Goal: Information Seeking & Learning: Learn about a topic

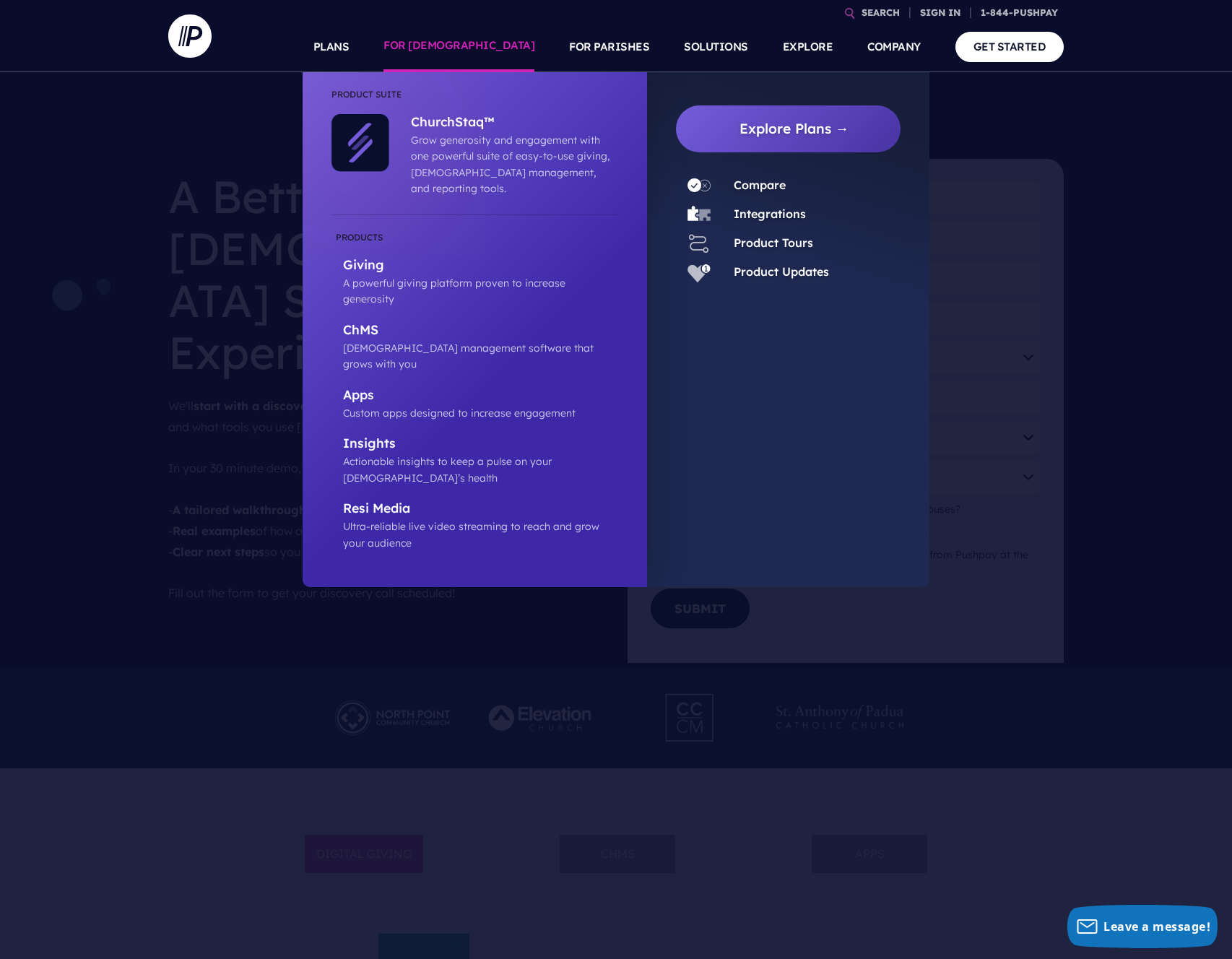
click at [510, 44] on link "FOR [DEMOGRAPHIC_DATA]" at bounding box center [459, 46] width 151 height 51
click at [379, 257] on p "Giving" at bounding box center [481, 266] width 275 height 18
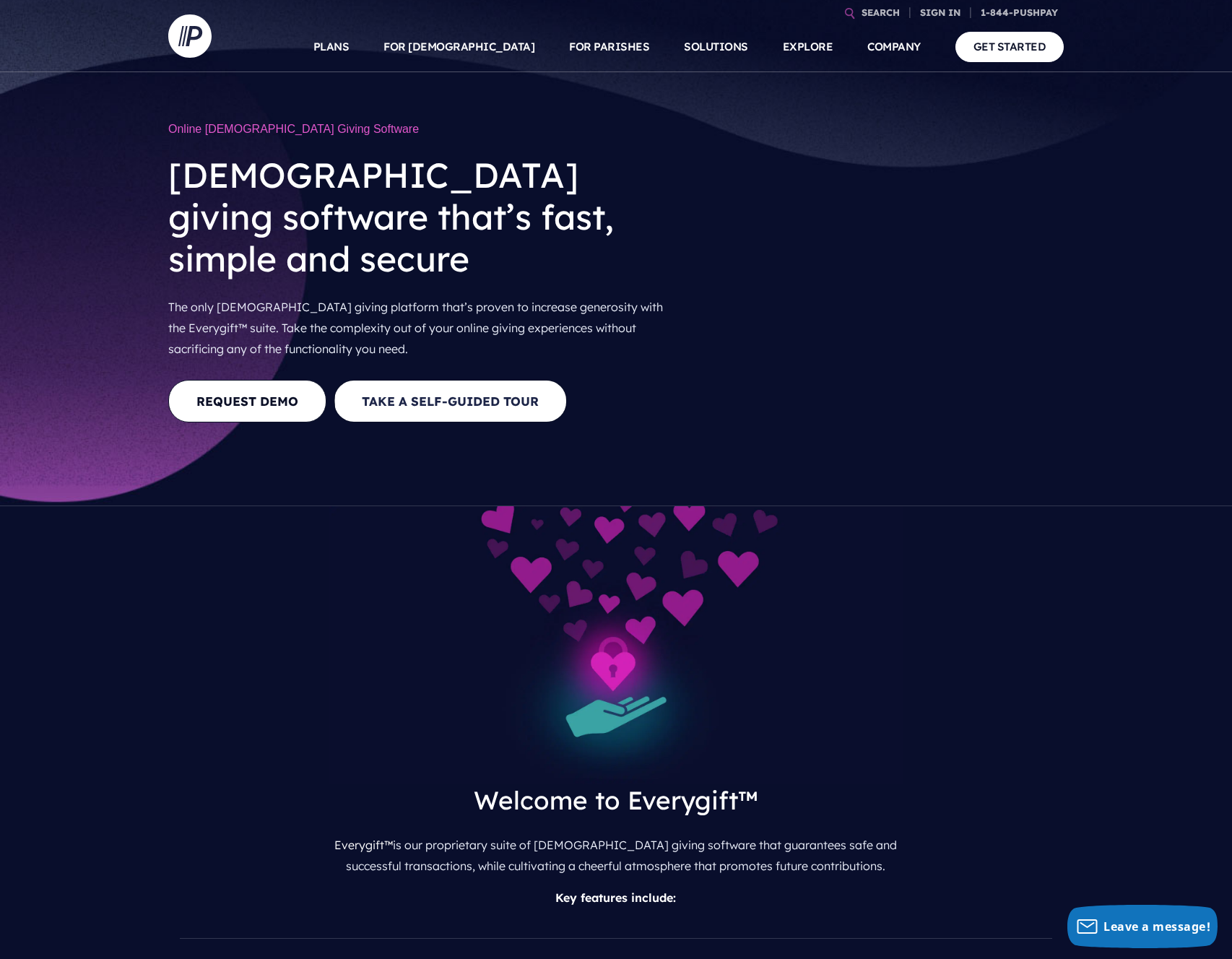
click at [477, 380] on button "Take a Self-guided Tour" at bounding box center [450, 401] width 233 height 43
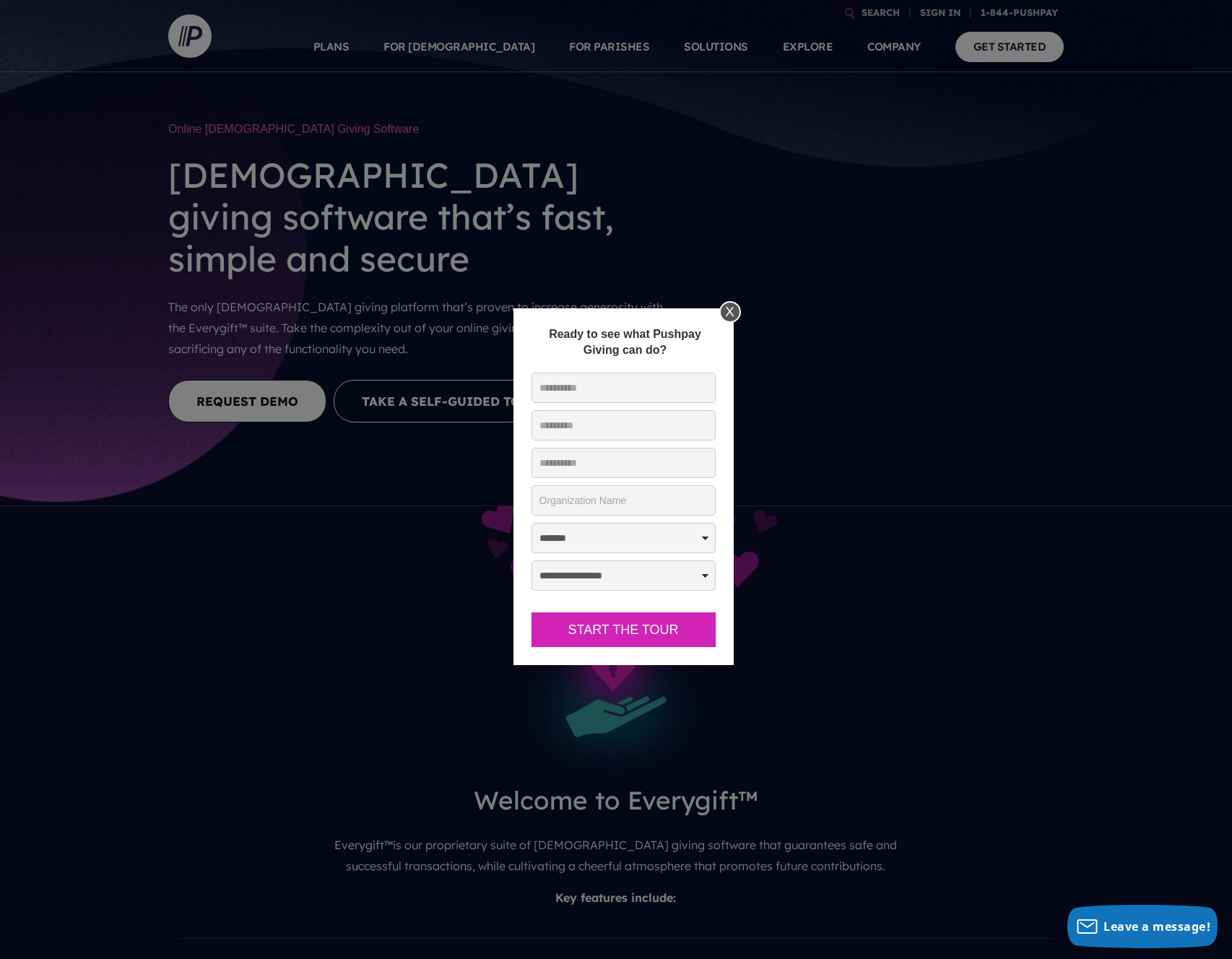
click at [724, 316] on div "X" at bounding box center [730, 311] width 21 height 21
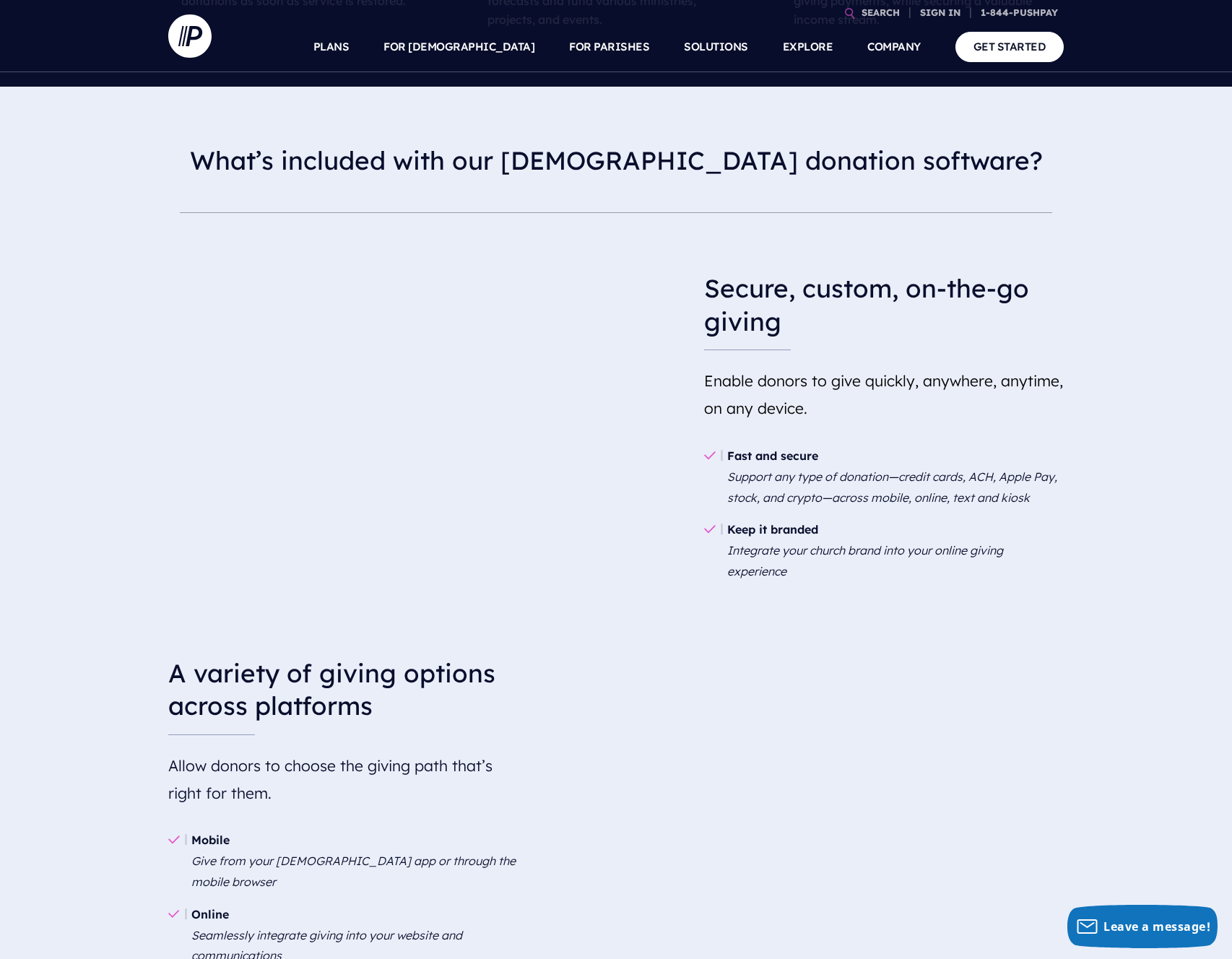
scroll to position [1193, 0]
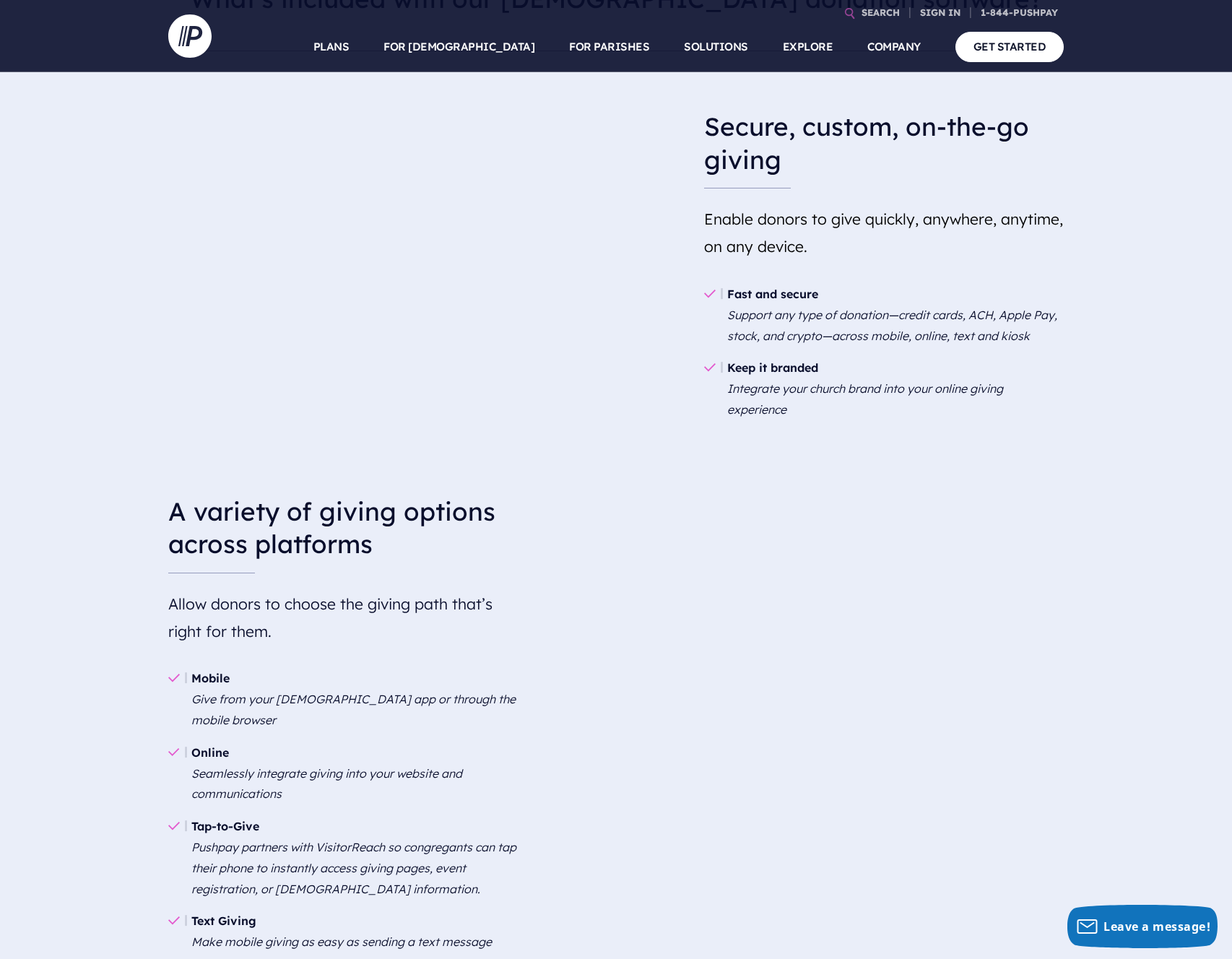
click at [725, 285] on li "Fast and secure Support any type of donation—credit cards, ACH, Apple Pay, stoc…" at bounding box center [883, 314] width 359 height 74
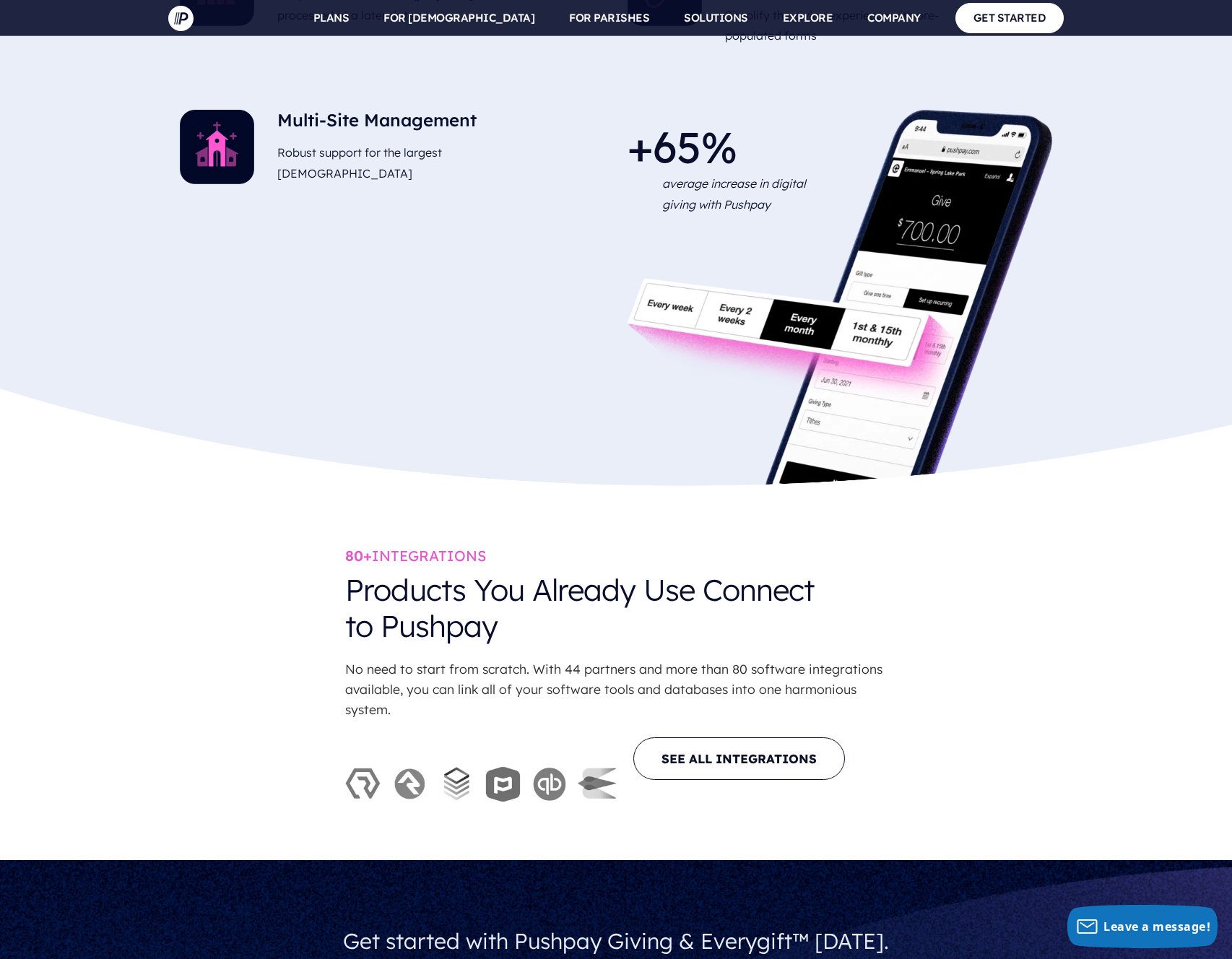
scroll to position [3798, 0]
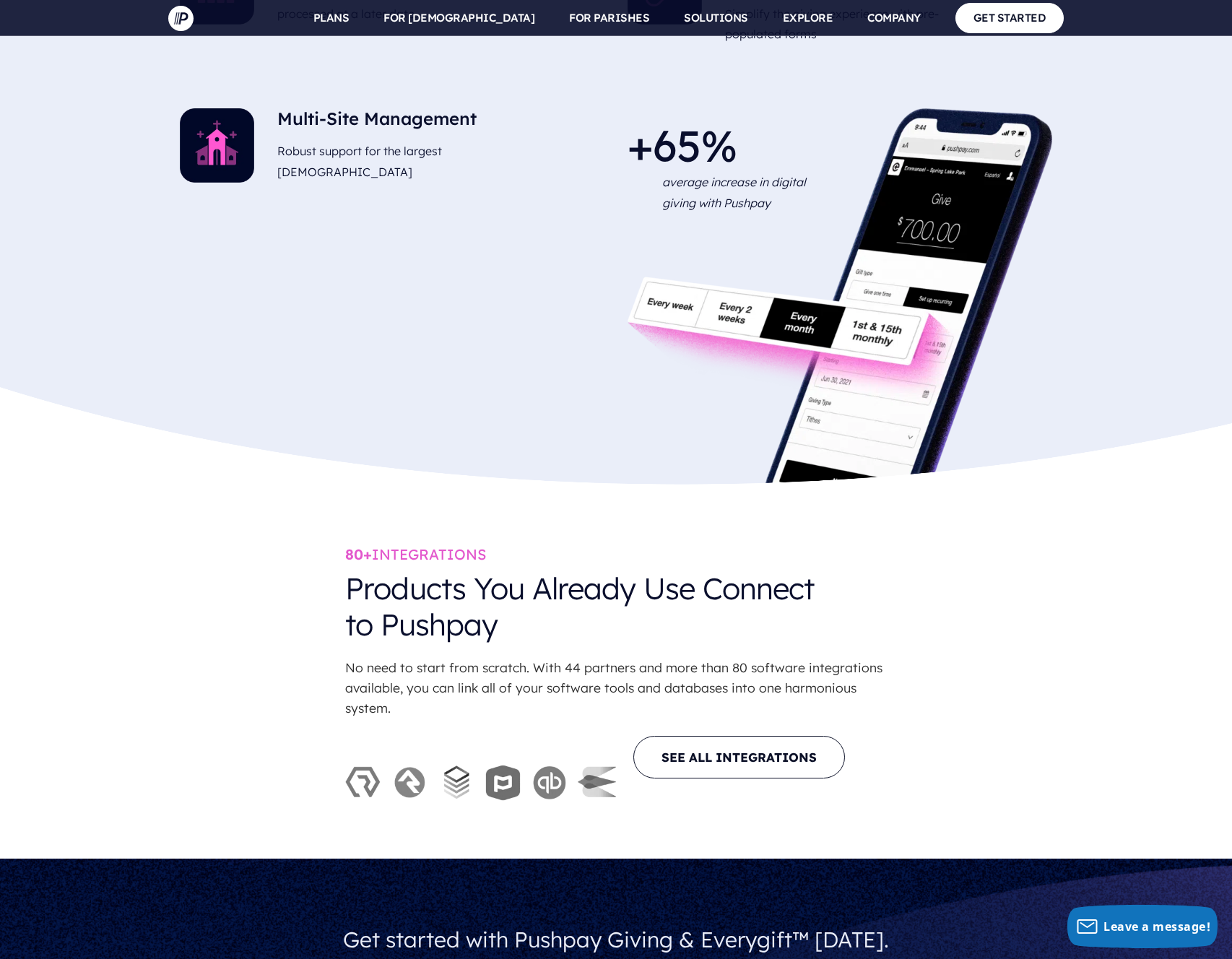
click at [307, 546] on div "80+ INTEGRATIONS Products You Already Use Connect to Pushpay No need to start f…" at bounding box center [616, 676] width 1232 height 262
